Goal: Navigation & Orientation: Go to known website

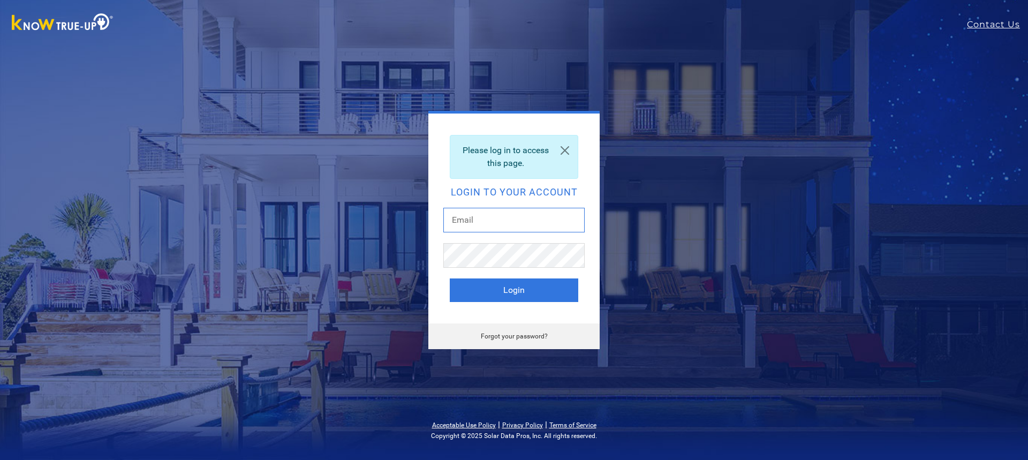
drag, startPoint x: 503, startPoint y: 217, endPoint x: 428, endPoint y: 238, distance: 77.8
click at [503, 217] on input "text" at bounding box center [513, 220] width 141 height 25
type input "jason.marzek@gmail.com"
click at [450, 278] on button "Login" at bounding box center [514, 290] width 129 height 24
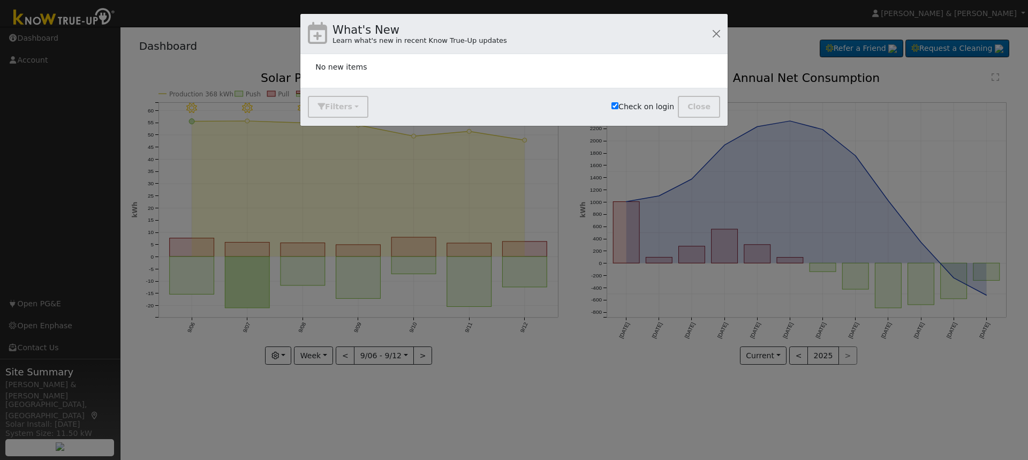
click at [725, 28] on div "What's New Learn what's new in recent Know True-Up updates" at bounding box center [513, 34] width 427 height 40
click at [719, 30] on button "button" at bounding box center [716, 33] width 15 height 15
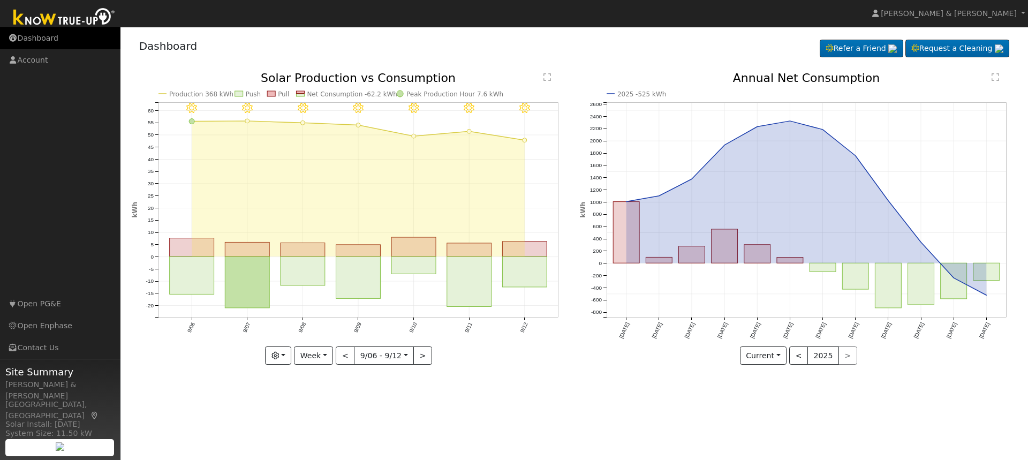
click at [37, 39] on link "Dashboard" at bounding box center [60, 38] width 120 height 22
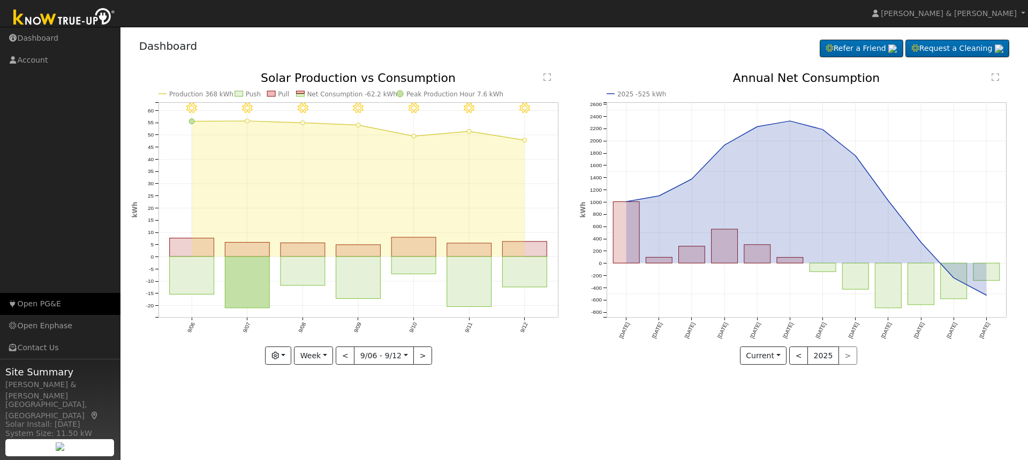
click at [36, 305] on link "Open PG&E" at bounding box center [60, 304] width 120 height 22
